Goal: Task Accomplishment & Management: Manage account settings

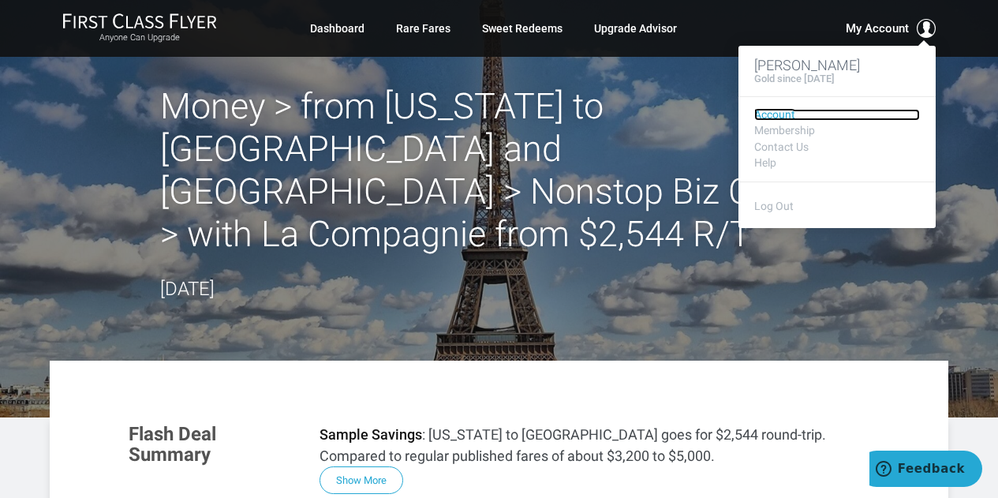
click at [782, 112] on link "Account" at bounding box center [837, 115] width 166 height 12
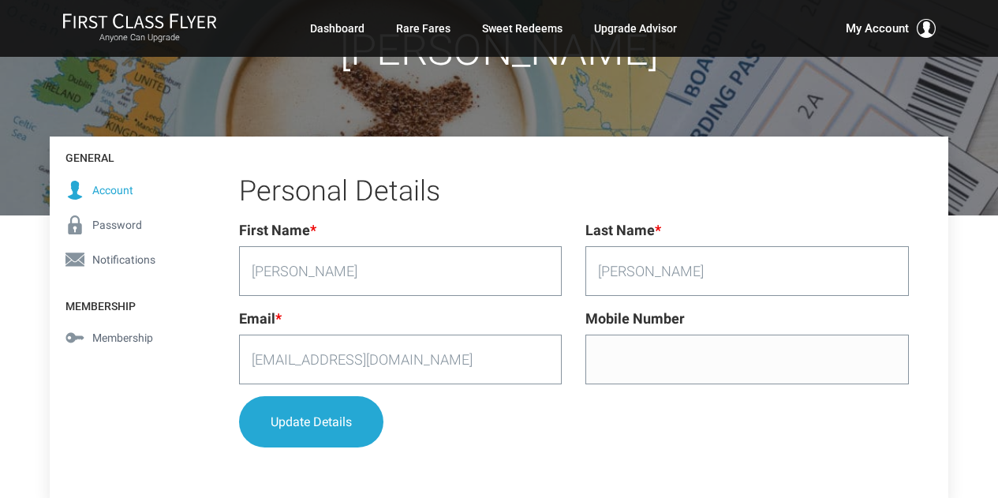
scroll to position [164, 0]
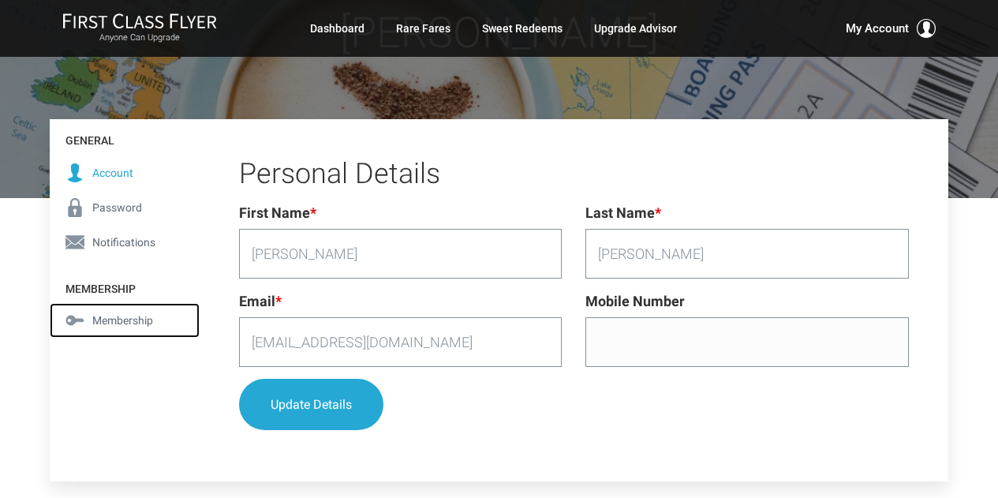
click at [121, 319] on span "Membership" at bounding box center [122, 320] width 61 height 17
click at [110, 319] on span "Membership" at bounding box center [122, 320] width 61 height 17
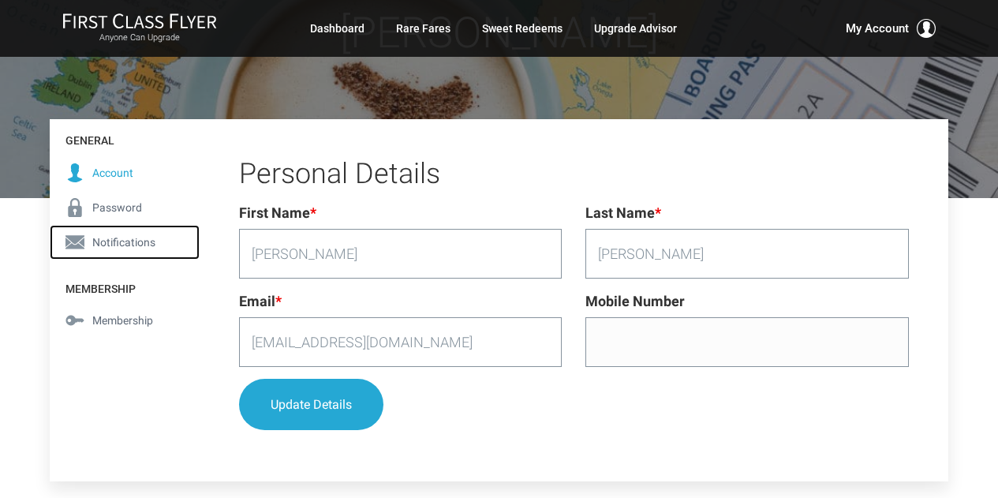
click at [134, 237] on span "Notifications" at bounding box center [123, 242] width 63 height 17
click at [135, 274] on h4 "Membership" at bounding box center [125, 285] width 150 height 36
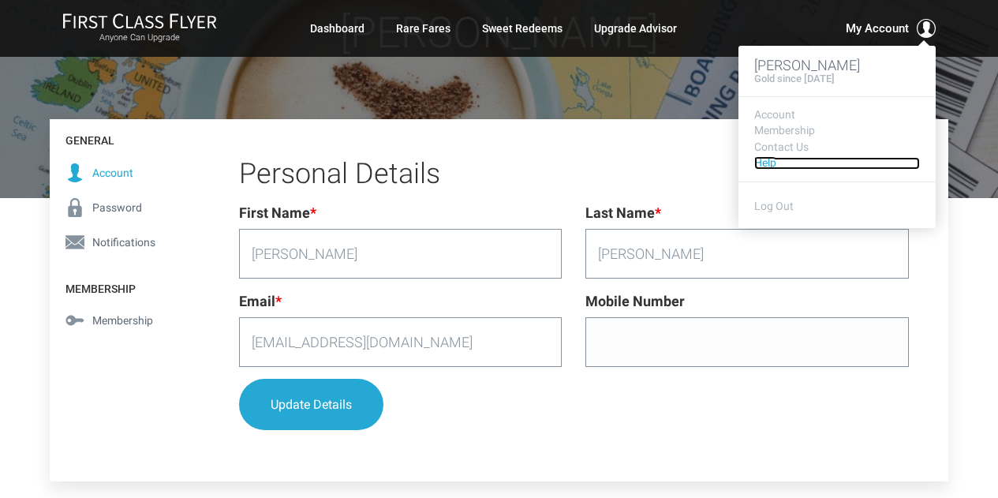
click at [766, 163] on link "Help" at bounding box center [837, 163] width 166 height 12
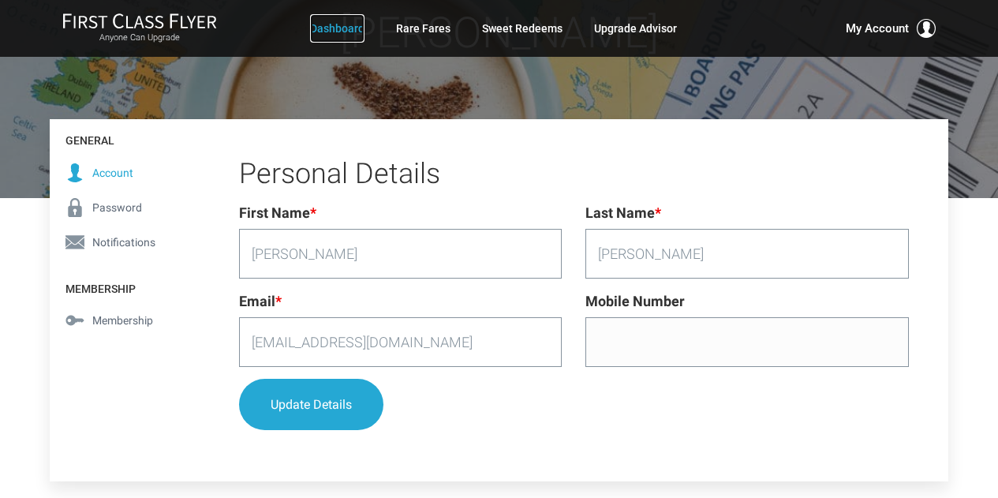
click at [322, 29] on link "Dashboard" at bounding box center [337, 28] width 54 height 28
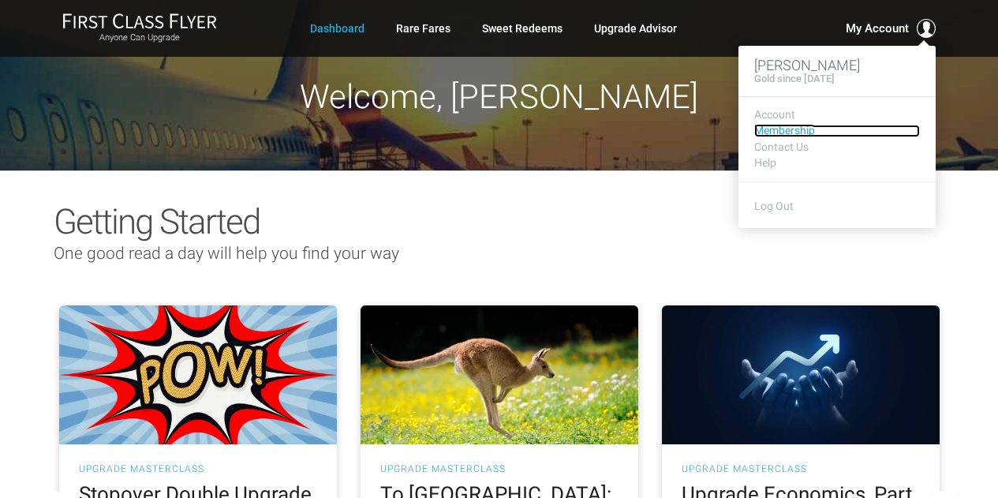
click at [772, 133] on link "Membership" at bounding box center [837, 131] width 166 height 12
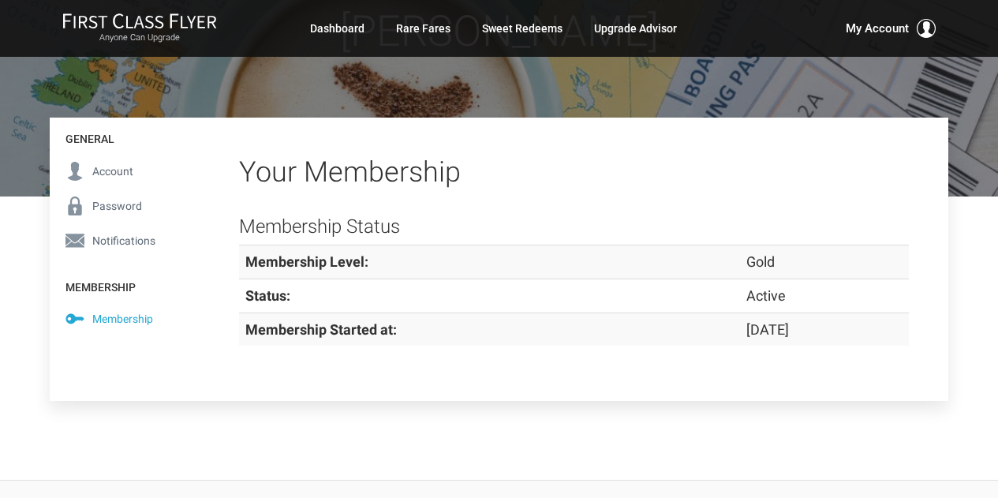
scroll to position [170, 0]
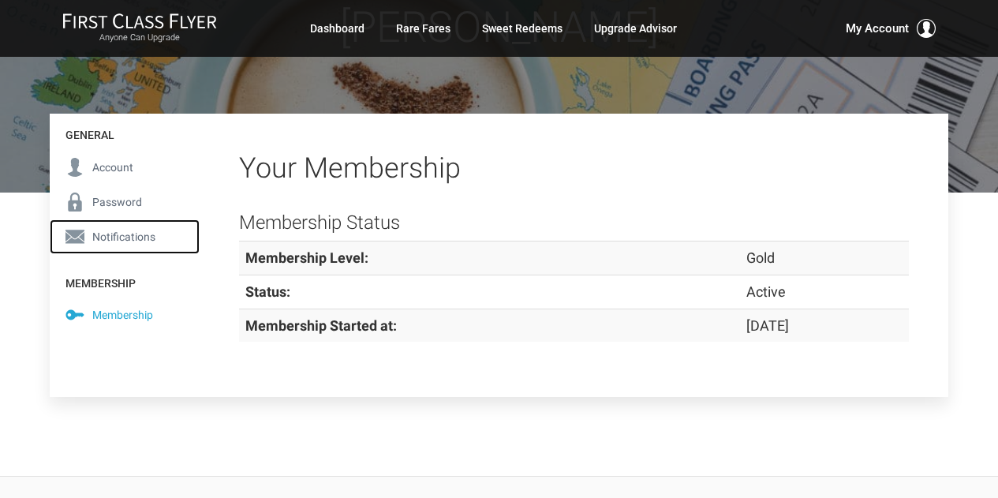
click at [111, 237] on span "Notifications" at bounding box center [123, 236] width 63 height 17
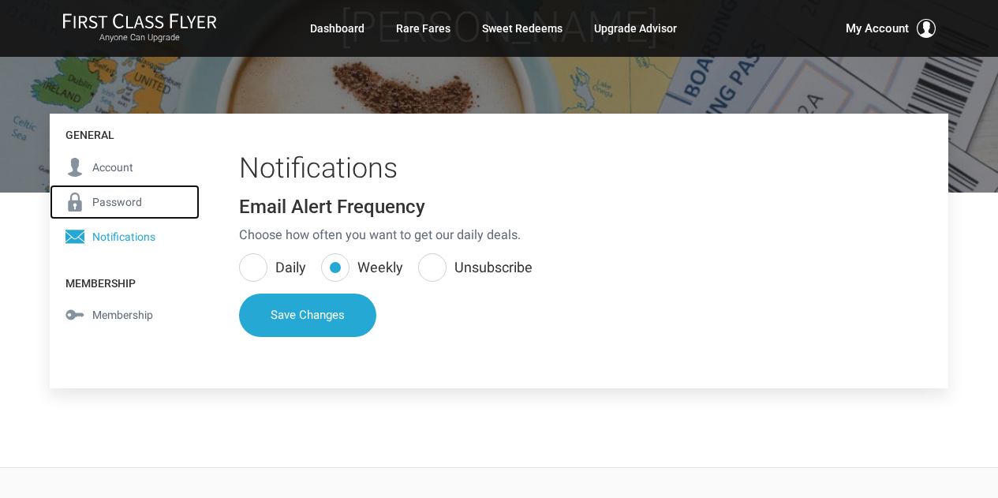
click at [109, 202] on span "Password" at bounding box center [117, 201] width 50 height 17
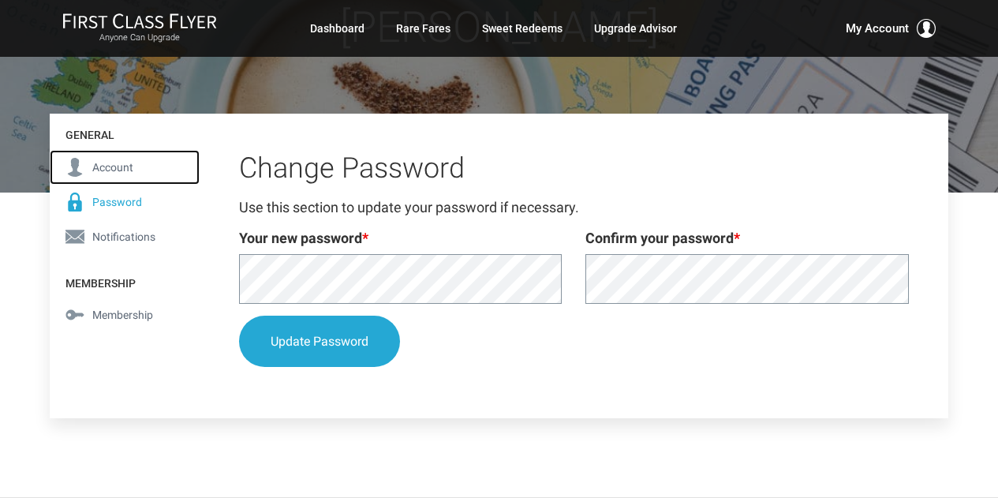
click at [112, 166] on span "Account" at bounding box center [112, 167] width 41 height 17
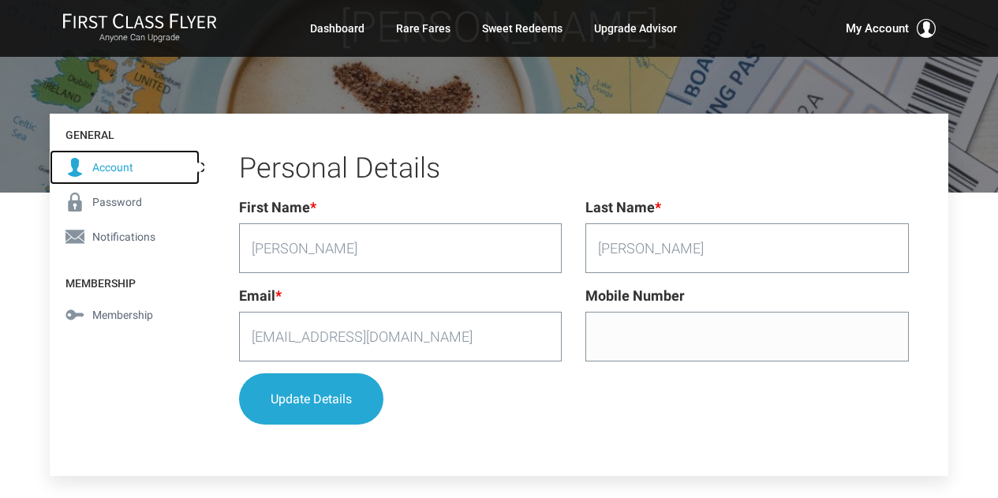
click at [112, 166] on span "Account" at bounding box center [112, 167] width 41 height 17
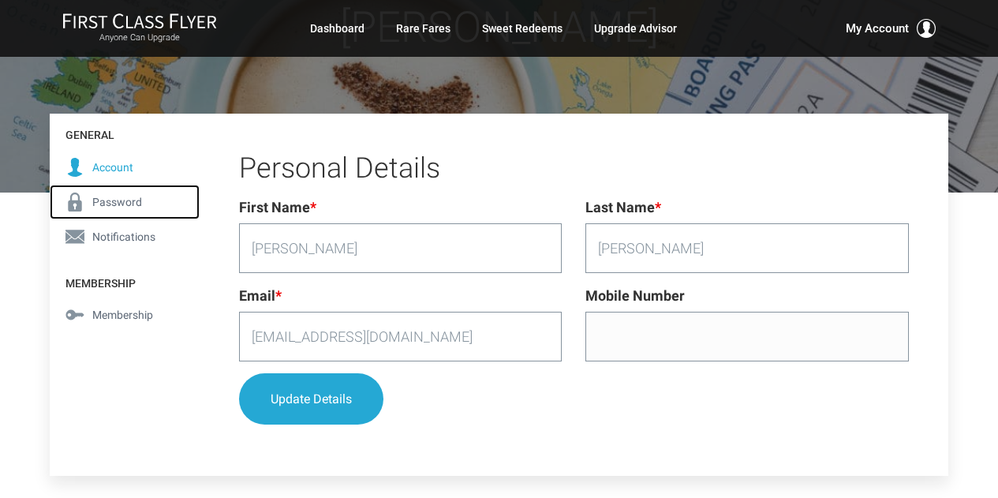
click at [109, 206] on span "Password" at bounding box center [117, 201] width 50 height 17
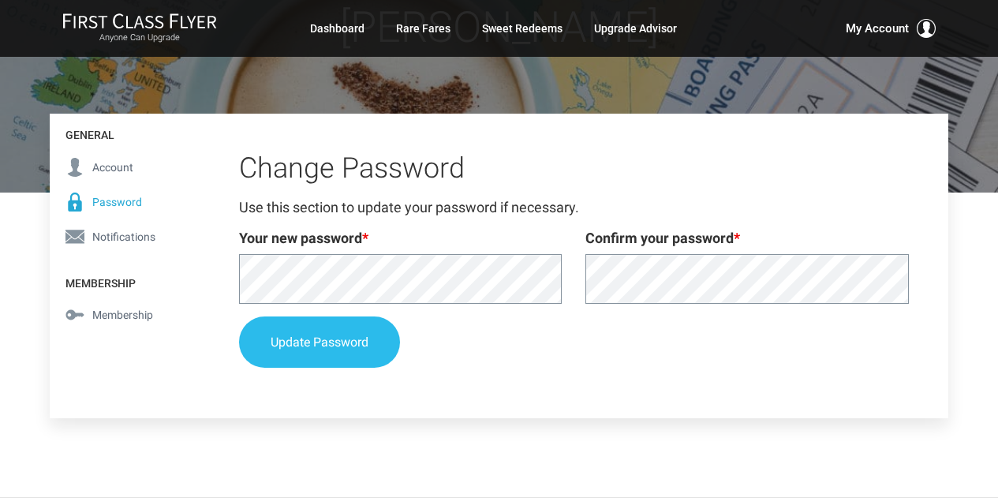
click at [316, 338] on button "Update Password" at bounding box center [319, 341] width 161 height 51
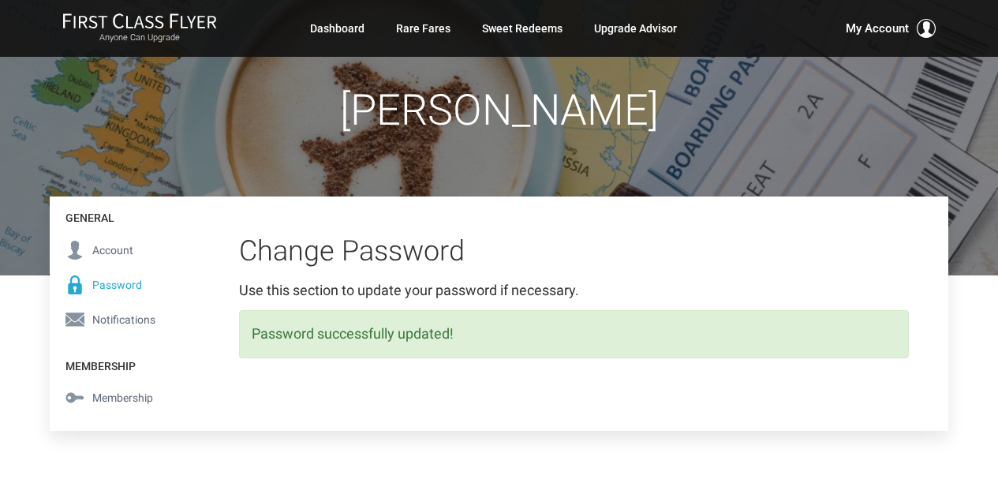
scroll to position [88, 0]
